Goal: Task Accomplishment & Management: Manage account settings

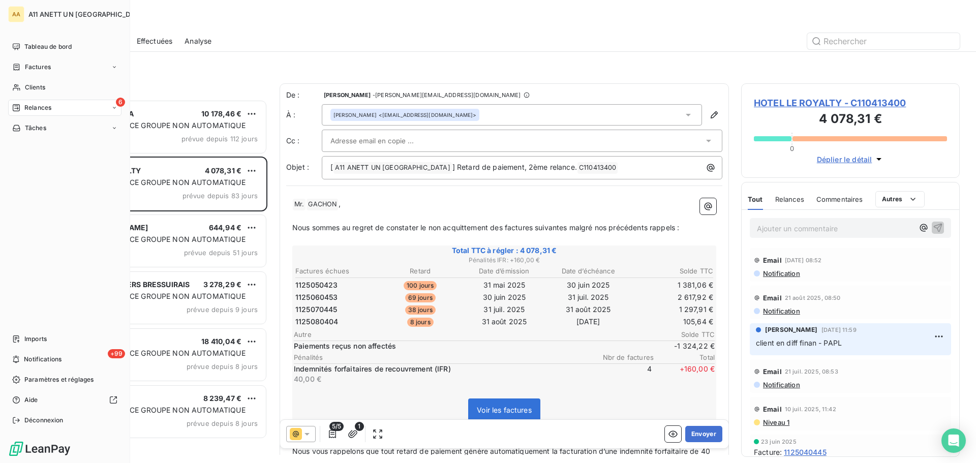
click at [23, 111] on div "Relances" at bounding box center [31, 107] width 39 height 9
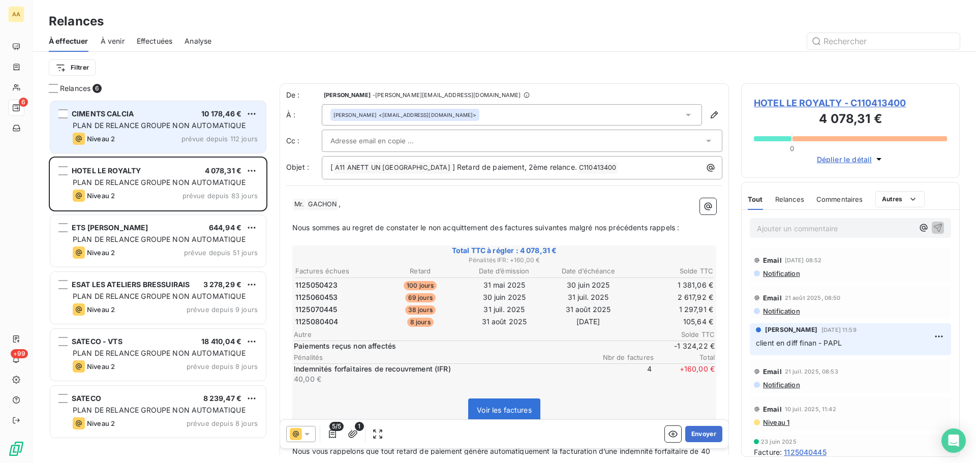
click at [166, 112] on div "CIMENTS CALCIA 10 178,46 €" at bounding box center [165, 113] width 185 height 9
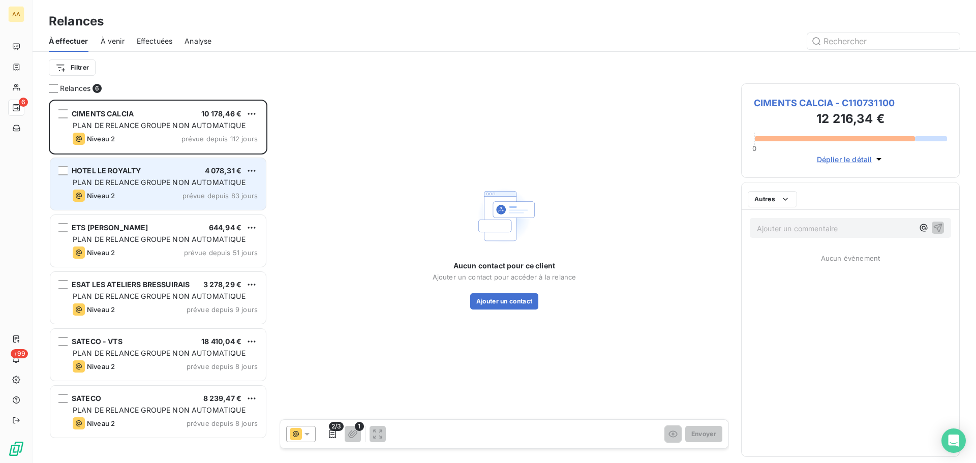
click at [177, 176] on div "HOTEL LE ROYALTY 4 078,31 € PLAN DE RELANCE GROUPE NON AUTOMATIQUE Niveau 2 pré…" at bounding box center [157, 184] width 215 height 52
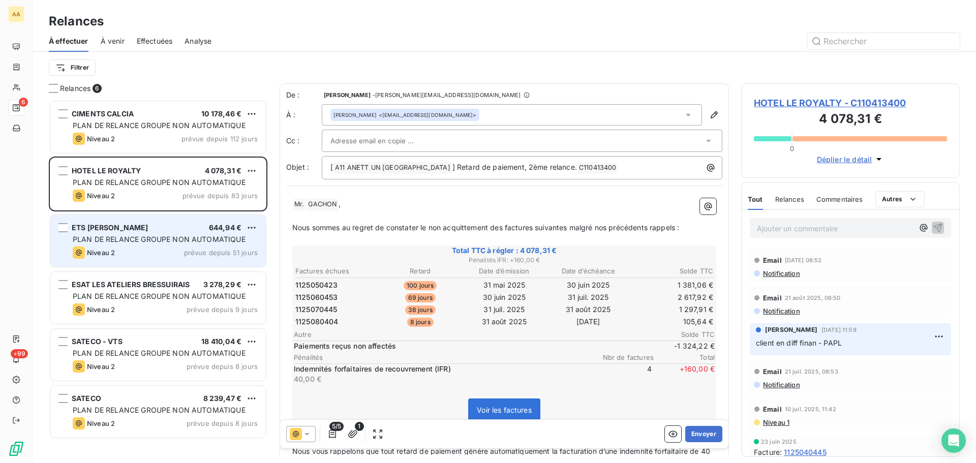
click at [184, 244] on div "PLAN DE RELANCE GROUPE NON AUTOMATIQUE" at bounding box center [165, 239] width 185 height 10
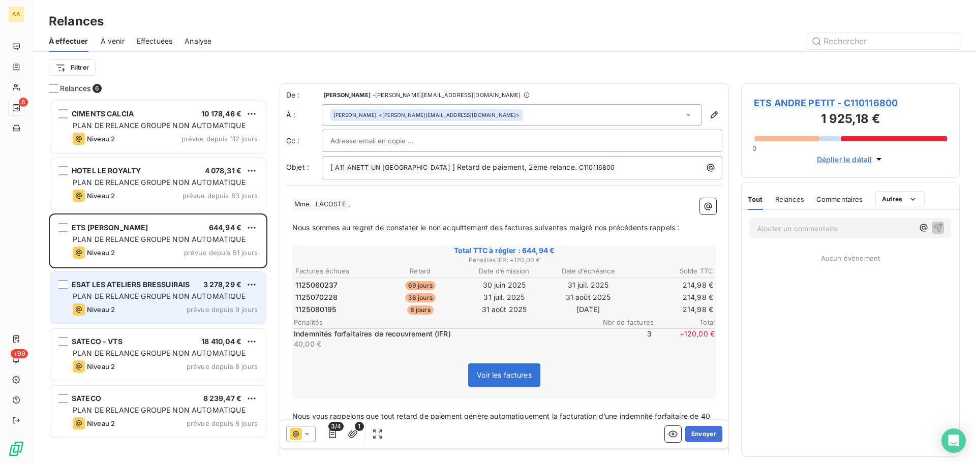
drag, startPoint x: 184, startPoint y: 301, endPoint x: 199, endPoint y: 343, distance: 44.2
click at [184, 302] on div "ESAT LES ATELIERS BRESSUIRAIS 3 278,29 € PLAN DE RELANCE GROUPE NON AUTOMATIQUE…" at bounding box center [157, 298] width 215 height 52
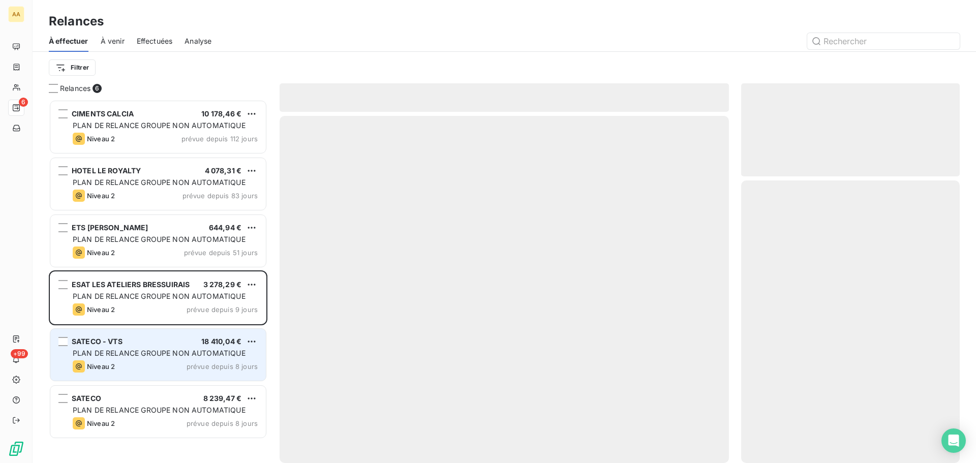
drag, startPoint x: 199, startPoint y: 344, endPoint x: 206, endPoint y: 412, distance: 68.4
click at [199, 345] on div "SATECO - VTS 18 410,04 €" at bounding box center [165, 341] width 185 height 9
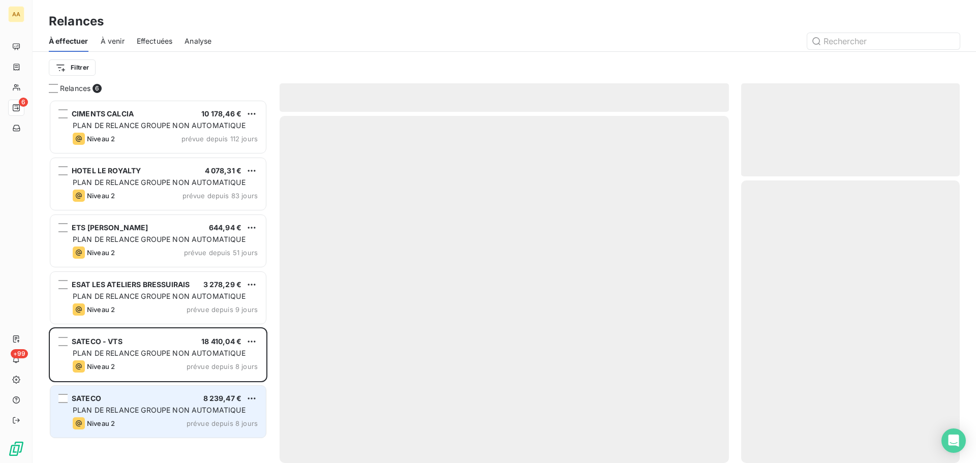
click at [205, 414] on div "PLAN DE RELANCE GROUPE NON AUTOMATIQUE" at bounding box center [165, 410] width 185 height 10
